Goal: Navigation & Orientation: Find specific page/section

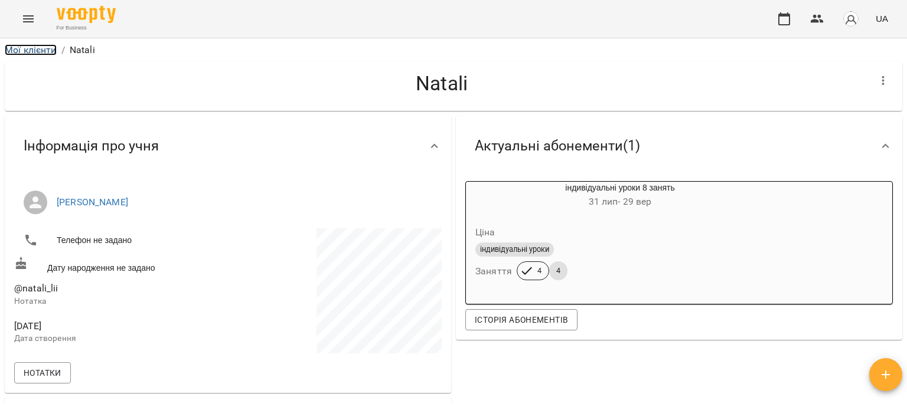
click at [32, 48] on link "Мої клієнти" at bounding box center [31, 49] width 52 height 11
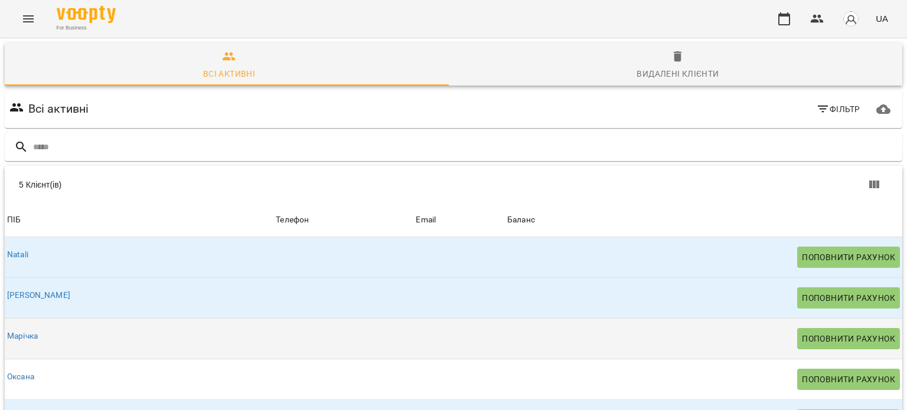
scroll to position [102, 0]
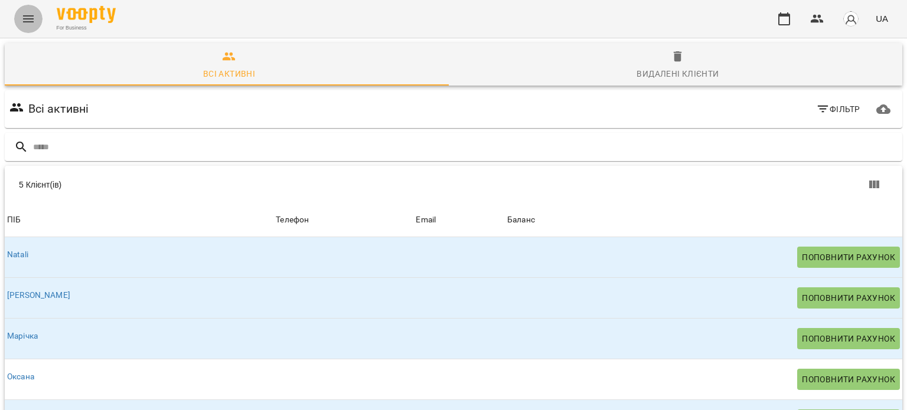
click at [34, 14] on icon "Menu" at bounding box center [28, 19] width 14 height 14
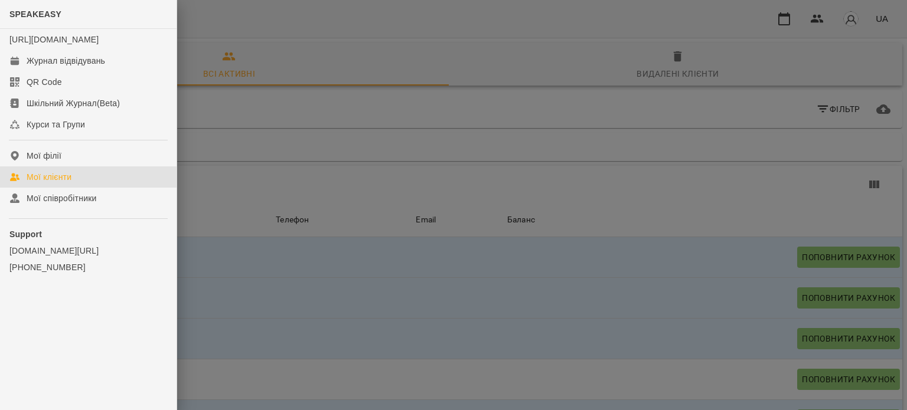
click at [54, 183] on div "Мої клієнти" at bounding box center [49, 177] width 45 height 12
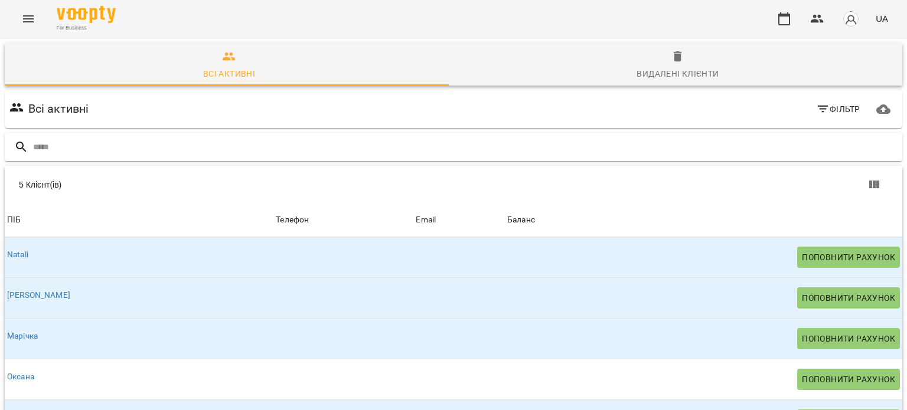
scroll to position [0, 0]
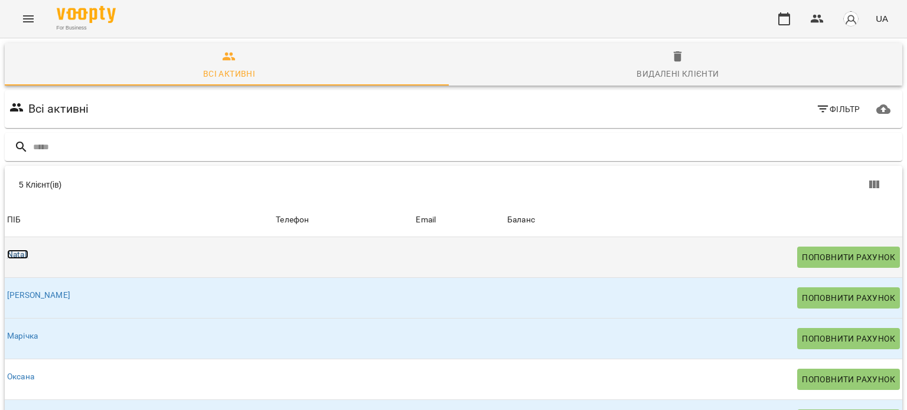
click at [25, 251] on link "Natali" at bounding box center [17, 254] width 21 height 9
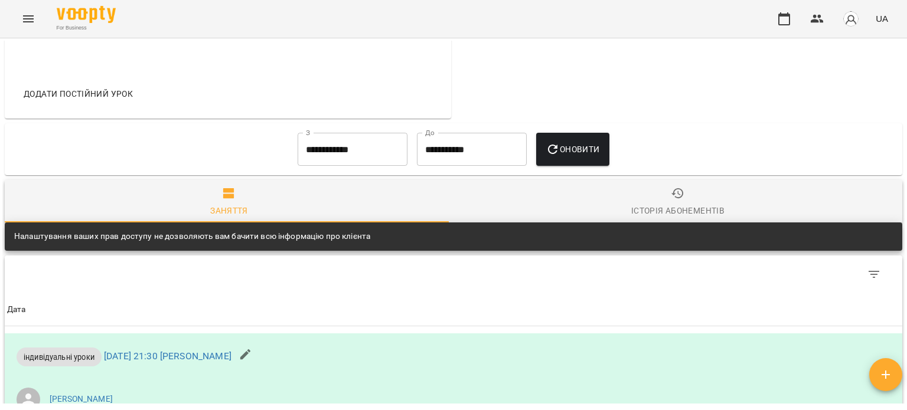
scroll to position [531, 0]
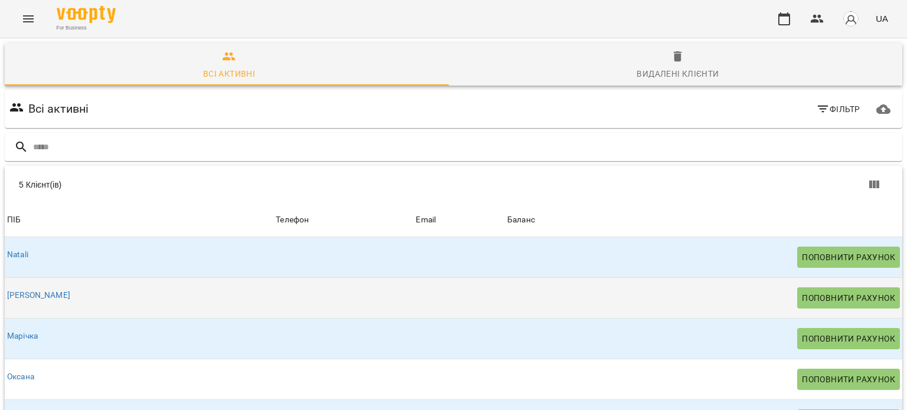
scroll to position [102, 0]
click at [802, 291] on span "Поповнити рахунок" at bounding box center [848, 298] width 93 height 14
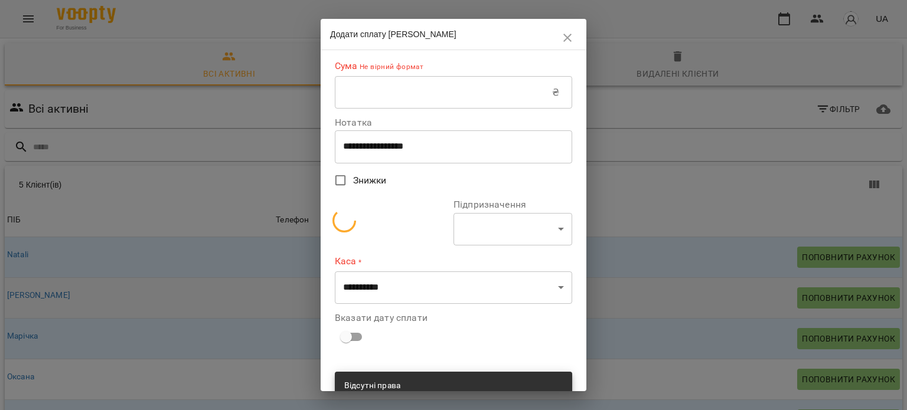
select select "**********"
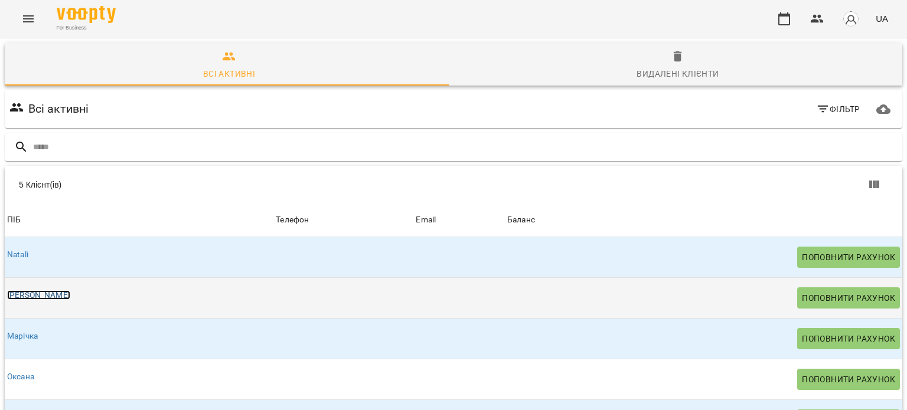
click at [13, 291] on link "[PERSON_NAME]" at bounding box center [38, 295] width 63 height 9
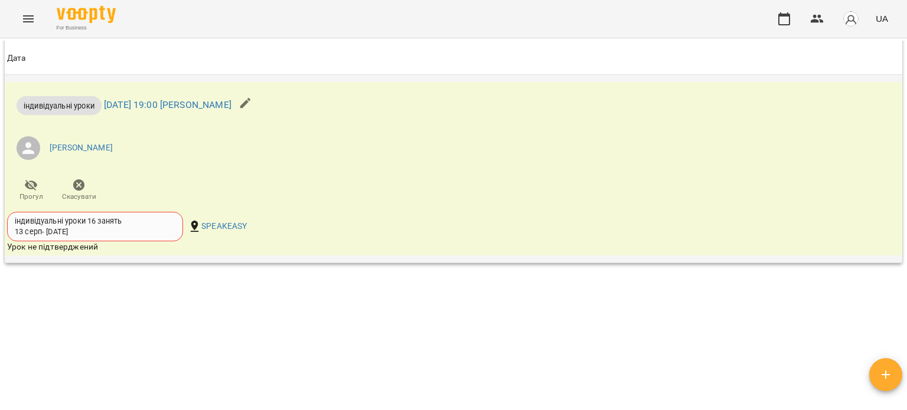
scroll to position [667, 0]
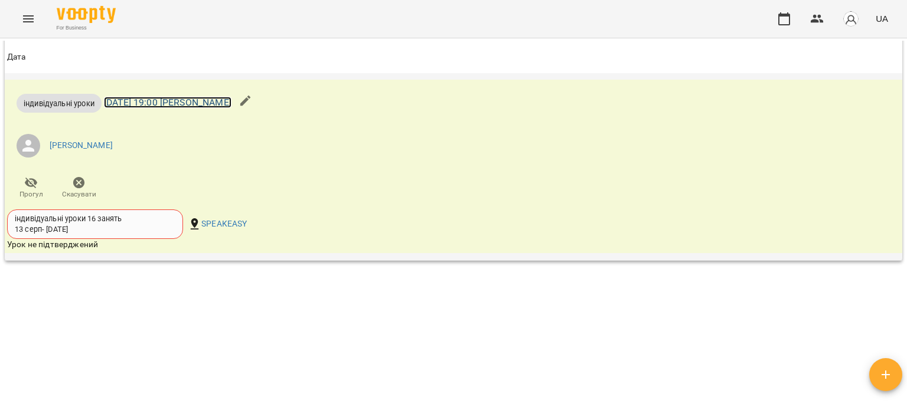
click at [163, 103] on link "пн 18 серп 2025 19:00 Ліза" at bounding box center [168, 102] width 128 height 11
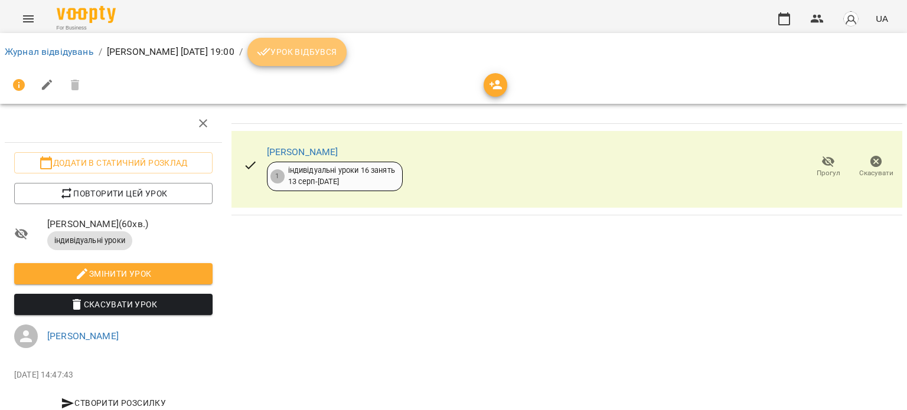
click at [288, 55] on span "Урок відбувся" at bounding box center [297, 52] width 80 height 14
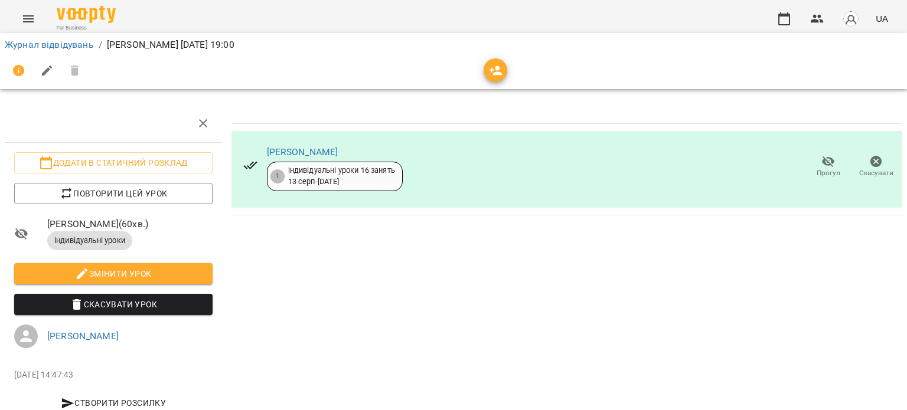
click at [30, 20] on icon "Menu" at bounding box center [28, 19] width 14 height 14
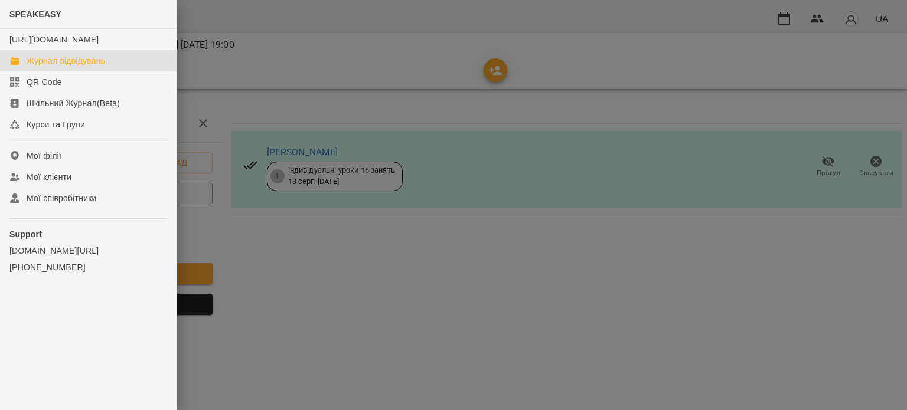
click at [83, 67] on div "Журнал відвідувань" at bounding box center [66, 61] width 79 height 12
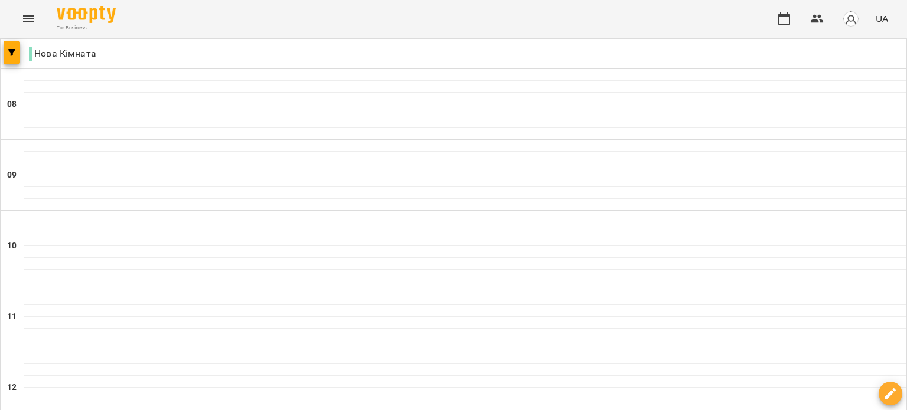
scroll to position [800, 0]
click at [34, 21] on icon "Menu" at bounding box center [28, 19] width 14 height 14
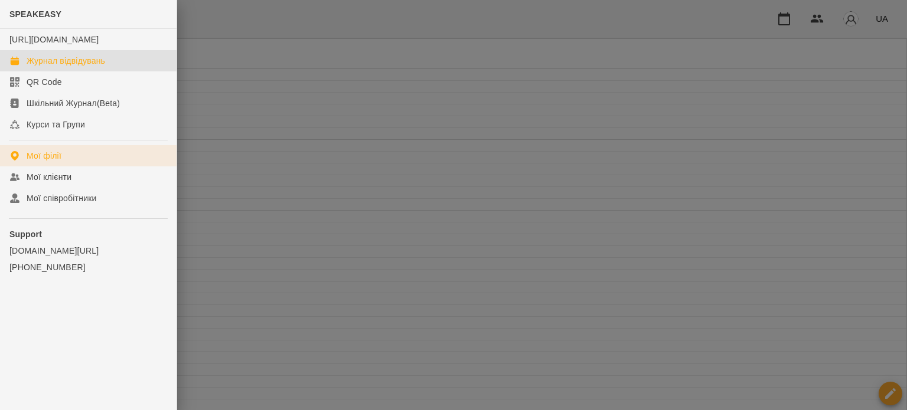
click at [60, 167] on link "Мої філії" at bounding box center [88, 155] width 177 height 21
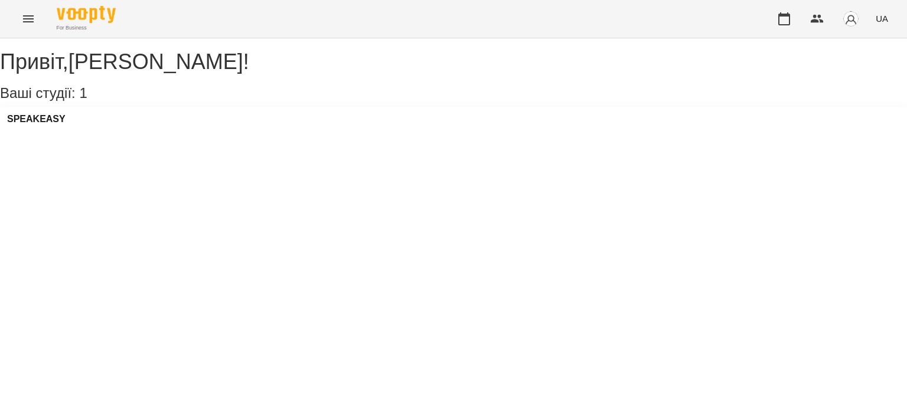
click at [42, 30] on div "For Business UA" at bounding box center [453, 19] width 907 height 38
click at [39, 23] on button "Menu" at bounding box center [28, 19] width 28 height 28
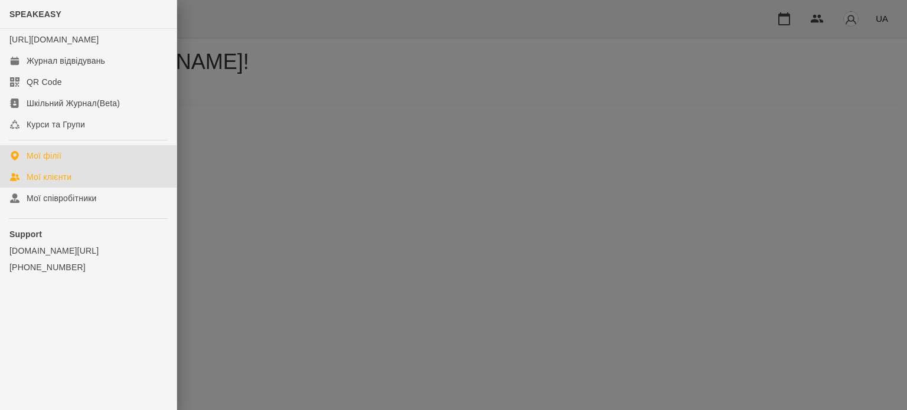
click at [74, 188] on link "Мої клієнти" at bounding box center [88, 177] width 177 height 21
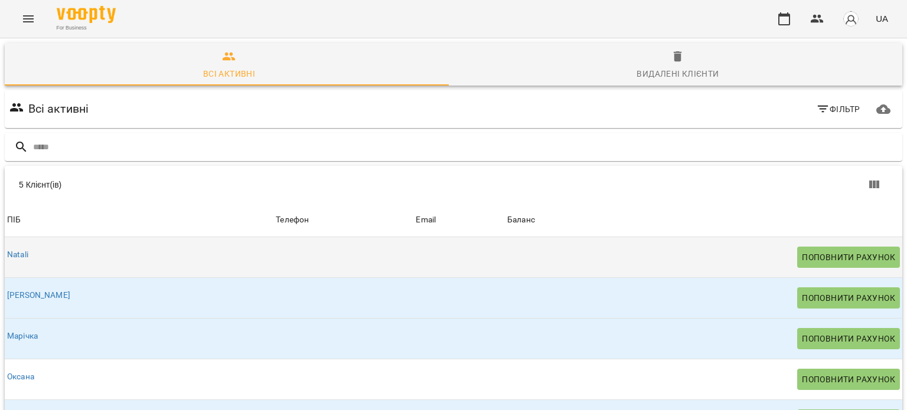
scroll to position [102, 0]
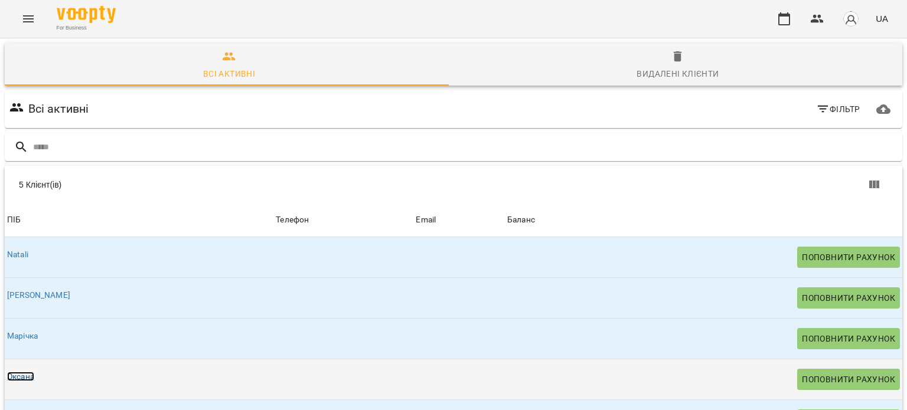
click at [26, 372] on link "Оксана" at bounding box center [20, 376] width 27 height 9
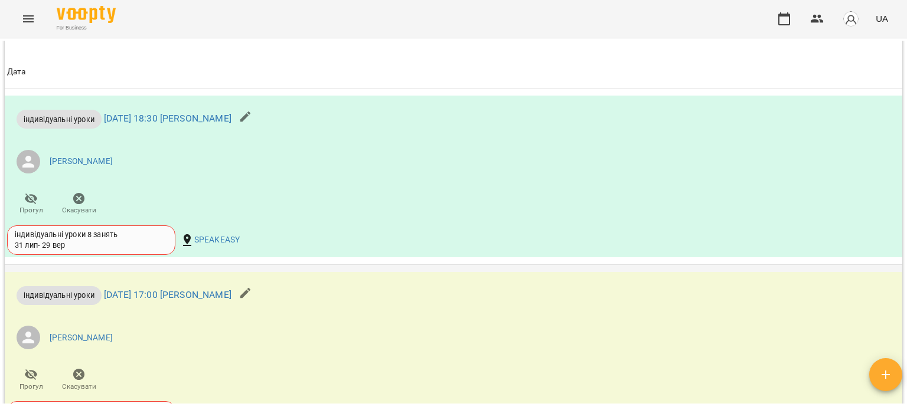
scroll to position [709, 0]
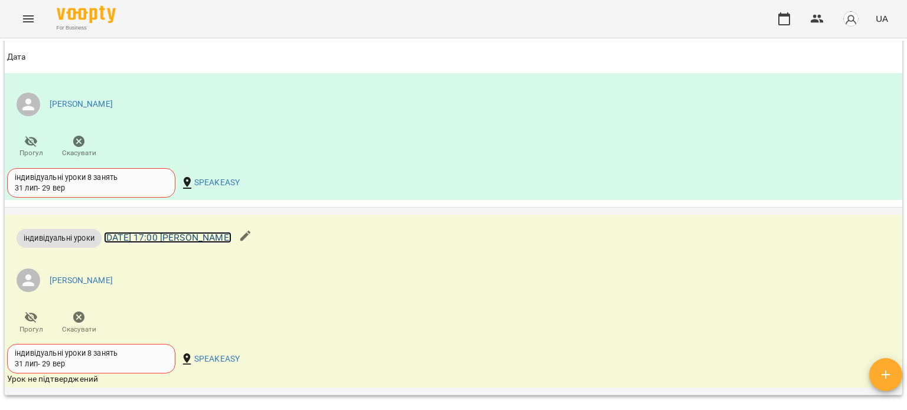
click at [149, 238] on link "[DATE] 17:00 [PERSON_NAME]" at bounding box center [168, 237] width 128 height 11
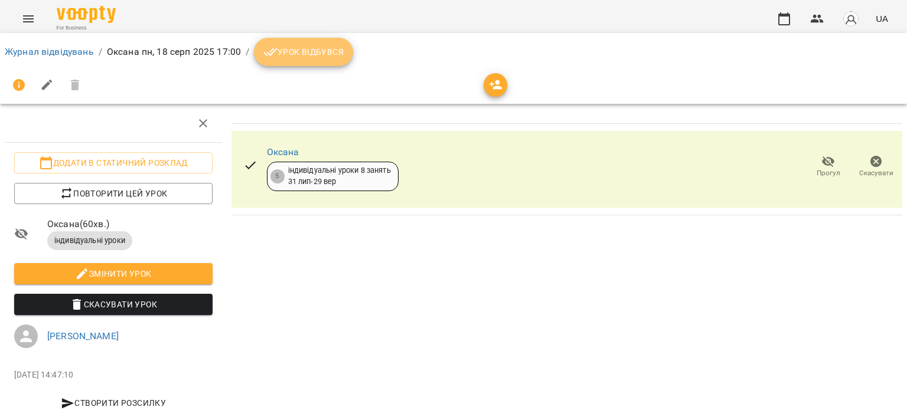
click at [305, 54] on span "Урок відбувся" at bounding box center [303, 52] width 80 height 14
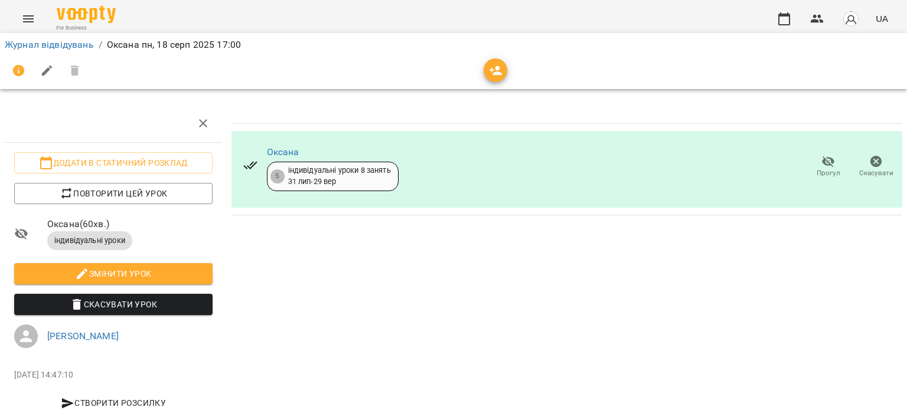
click at [33, 24] on icon "Menu" at bounding box center [28, 19] width 14 height 14
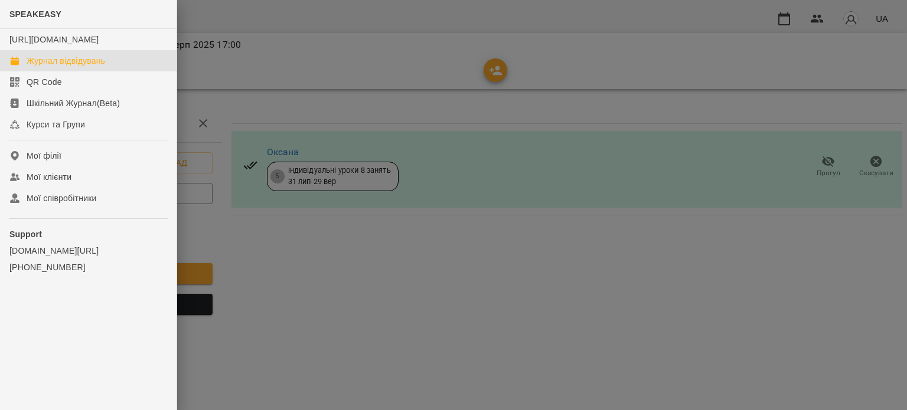
click at [86, 67] on div "Журнал відвідувань" at bounding box center [66, 61] width 79 height 12
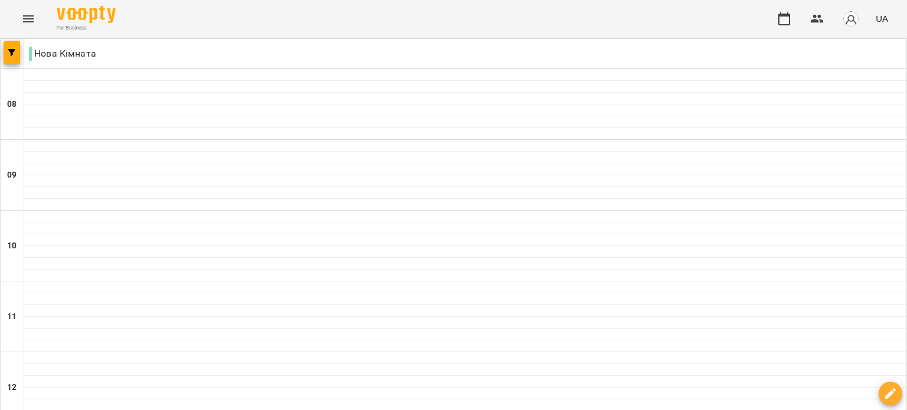
scroll to position [800, 0]
drag, startPoint x: 65, startPoint y: 2, endPoint x: 195, endPoint y: 32, distance: 133.4
click at [195, 32] on div "For Business UA" at bounding box center [453, 19] width 907 height 38
click at [22, 28] on button "Menu" at bounding box center [28, 19] width 28 height 28
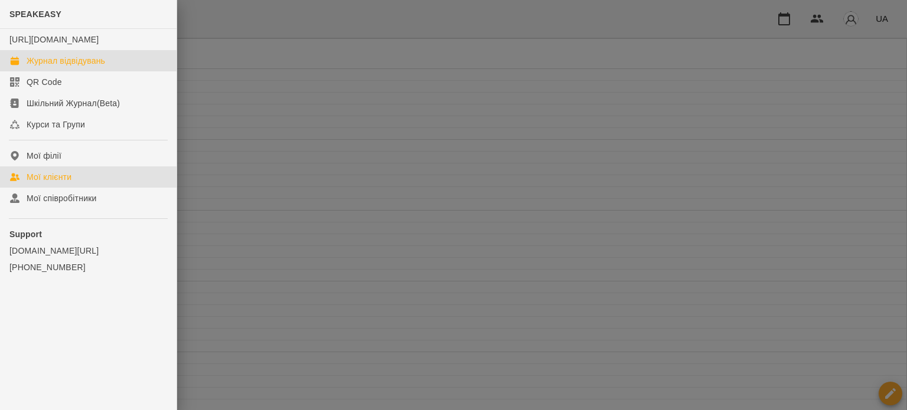
click at [87, 188] on link "Мої клієнти" at bounding box center [88, 177] width 177 height 21
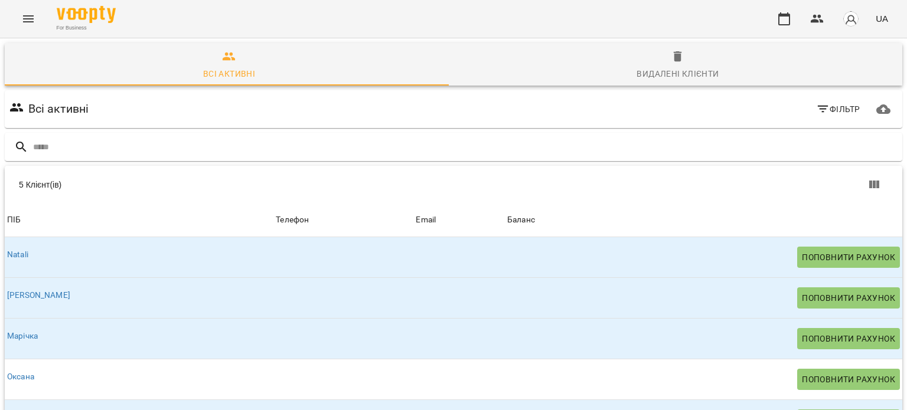
scroll to position [102, 0]
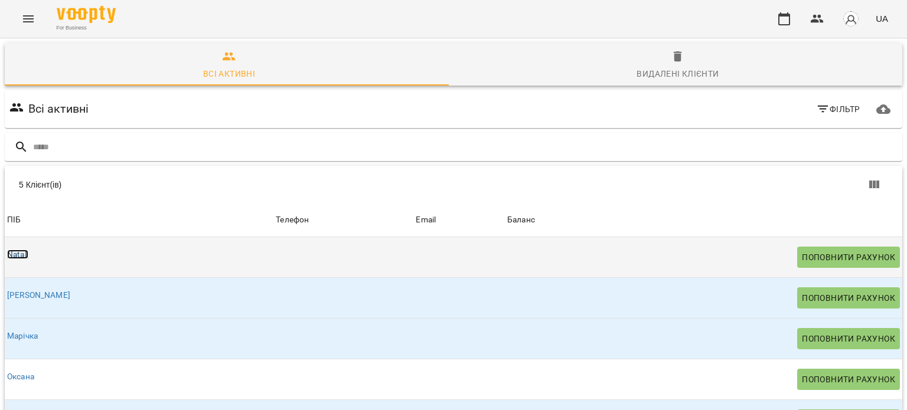
click at [25, 250] on link "Natali" at bounding box center [17, 254] width 21 height 9
